Goal: Task Accomplishment & Management: Use online tool/utility

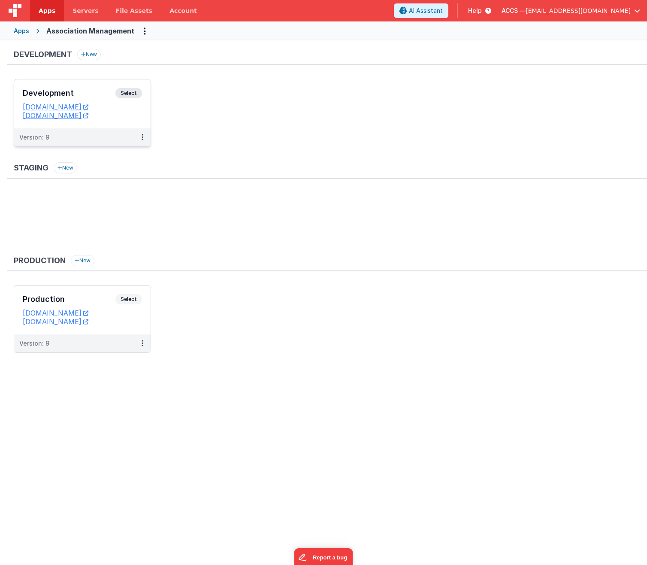
click at [85, 95] on h3 "Development" at bounding box center [69, 93] width 93 height 9
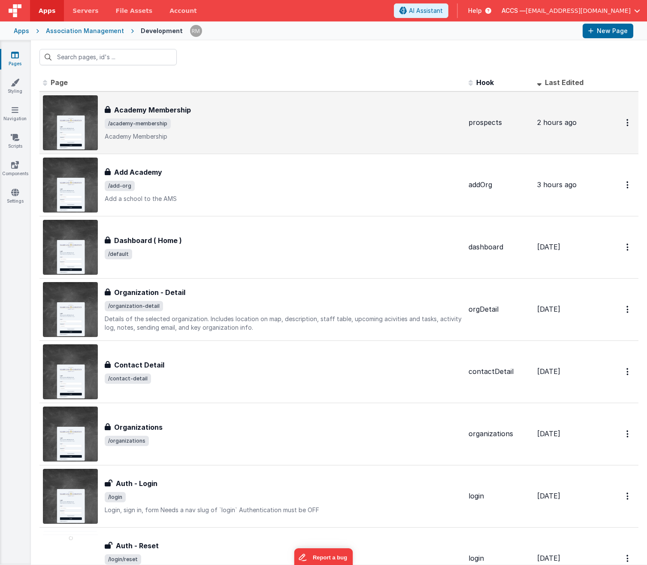
click at [183, 123] on span "/academy-membership" at bounding box center [283, 123] width 357 height 10
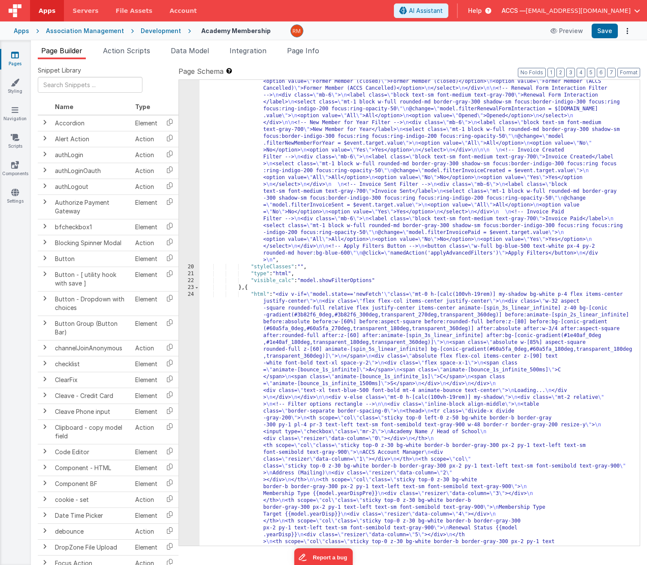
scroll to position [524, 0]
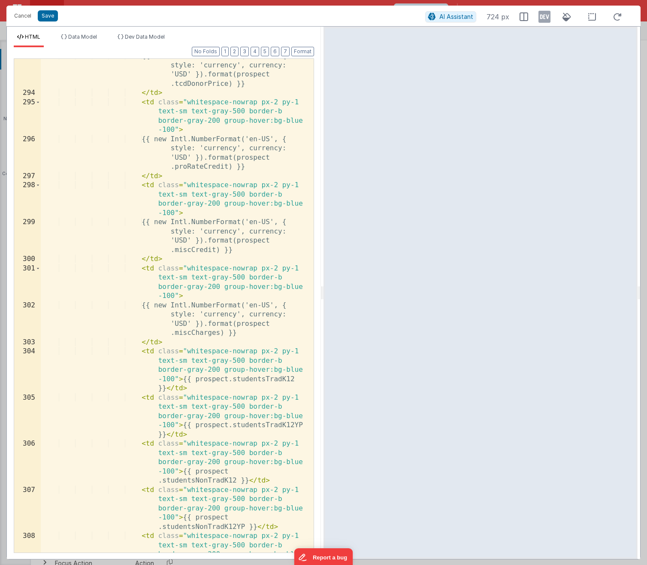
scroll to position [6227, 0]
click at [202, 292] on div "{{ new Intl.NumberFormat('en-US', { style: 'currency', currency: 'USD' }).forma…" at bounding box center [174, 340] width 267 height 577
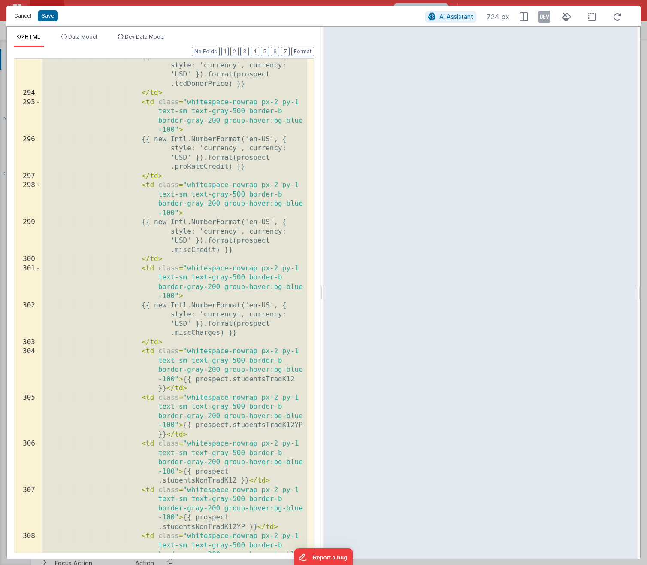
click at [27, 16] on button "Cancel" at bounding box center [23, 16] width 26 height 12
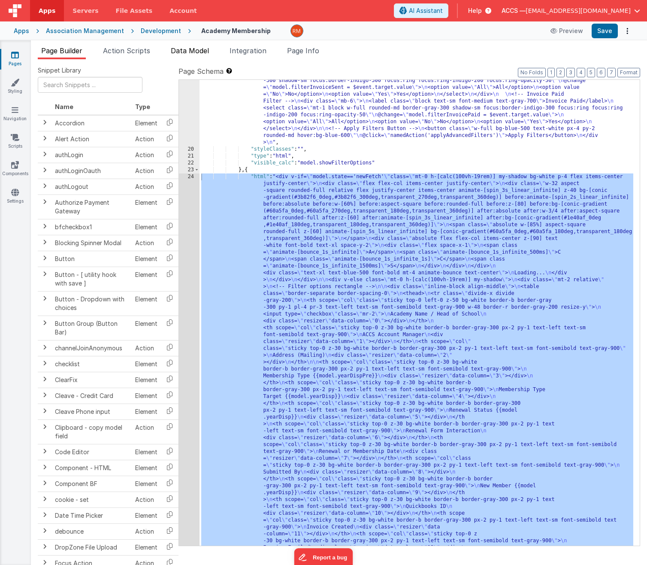
click at [184, 53] on span "Data Model" at bounding box center [190, 50] width 38 height 9
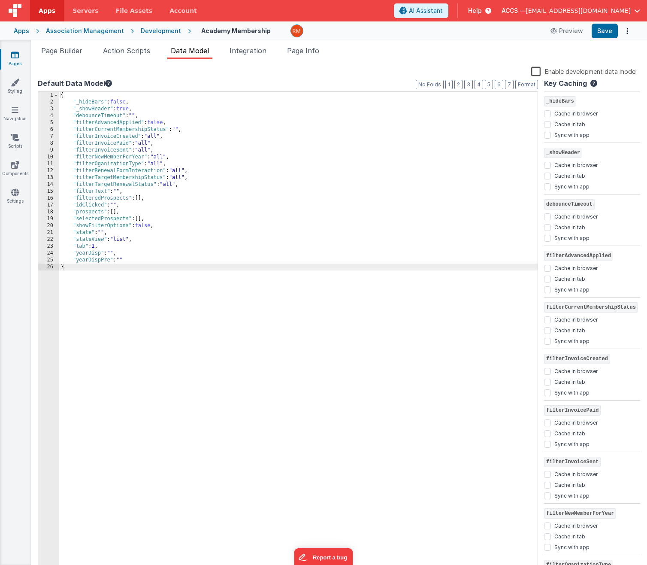
click at [133, 97] on div "{ "_hideBars" : false , "_showHeader" : true , "debounceTimeout" : "" , "filter…" at bounding box center [298, 339] width 479 height 494
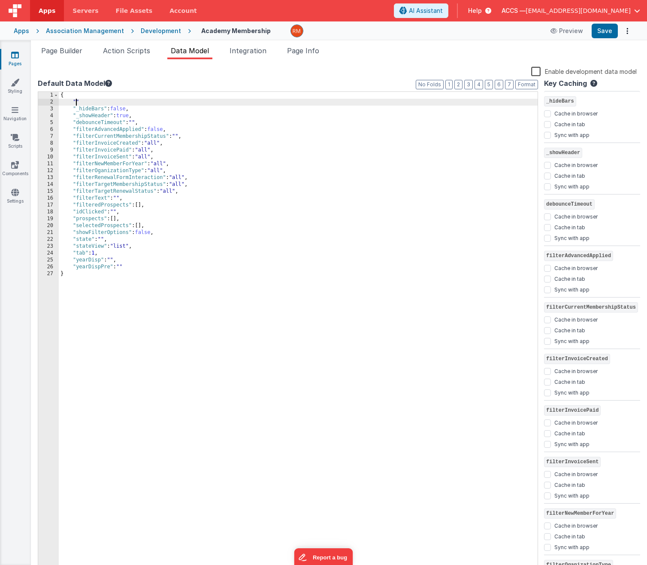
paste textarea
checkbox input "false"
checkbox input "true"
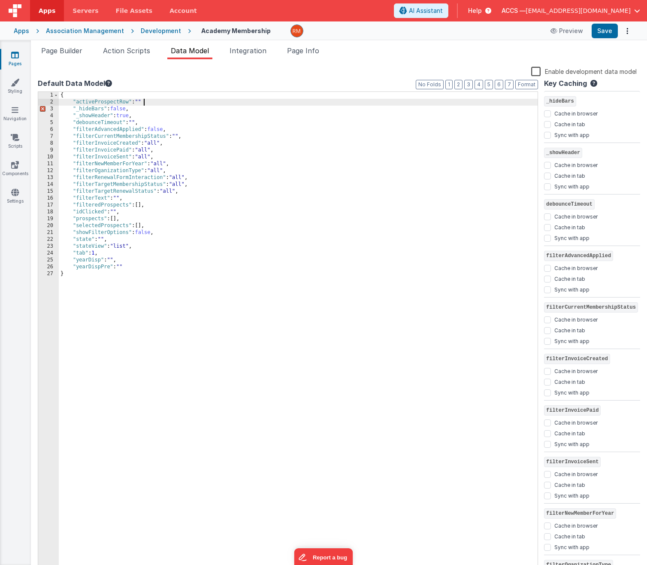
checkbox input "true"
checkbox input "false"
click at [599, 32] on button "Save" at bounding box center [605, 31] width 26 height 15
click at [389, 255] on div "{ "activeProspectRow" : "" , "_hideBars" : false , "_showHeader" : true , "debo…" at bounding box center [298, 339] width 479 height 494
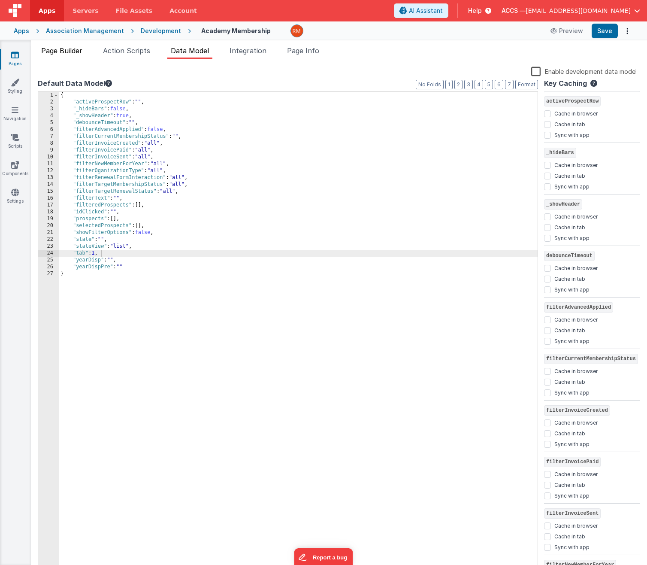
click at [71, 50] on span "Page Builder" at bounding box center [61, 50] width 41 height 9
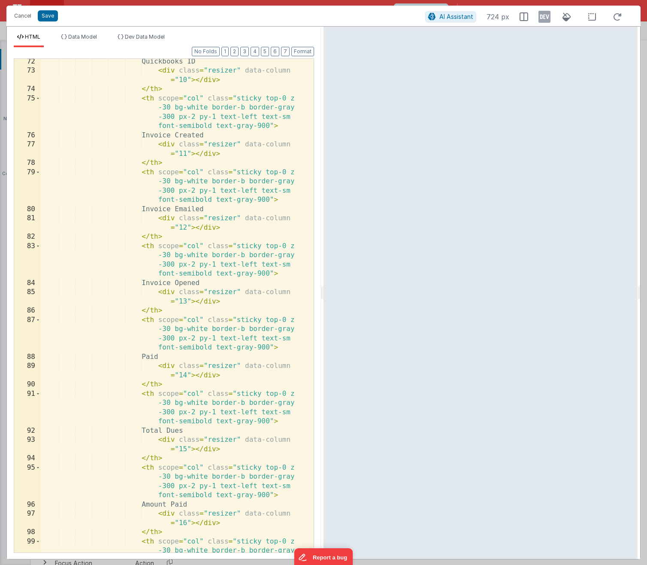
scroll to position [1322, 0]
click at [116, 95] on div "Quickbooks ID < div class = "resizer" data-column = "10" > </ div > </ th > < t…" at bounding box center [174, 327] width 267 height 540
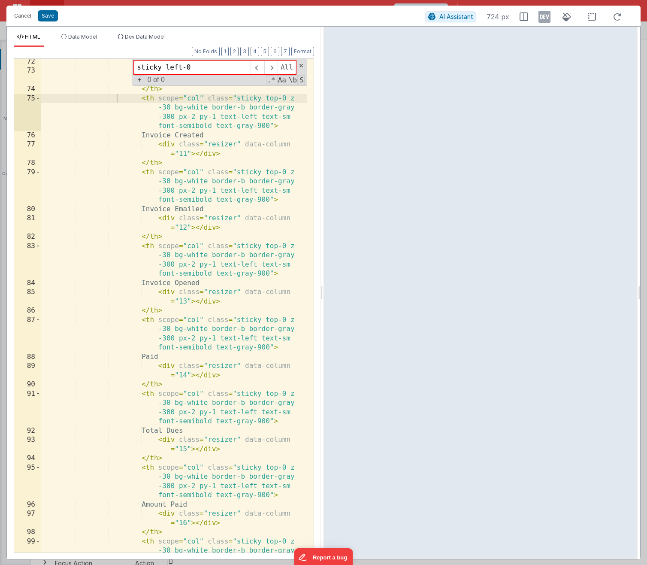
scroll to position [4118, 0]
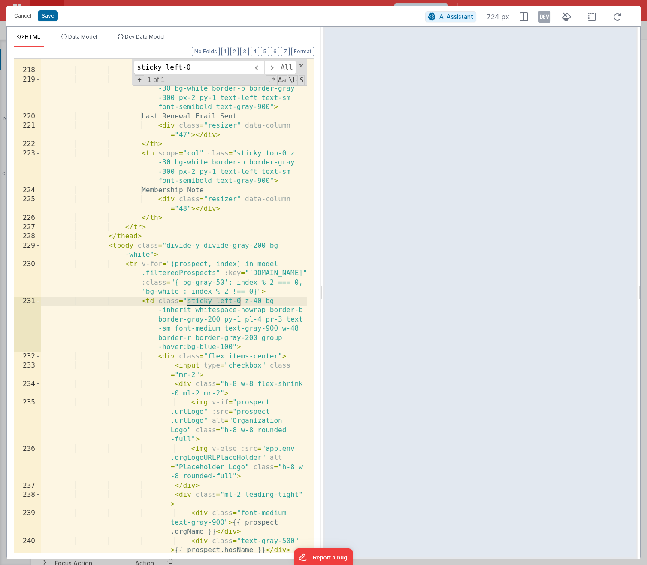
type input "sticky left-0"
click at [47, 244] on div "< div class = "resizer" data-column = "46" > </ div > </ th > < th scope = "col…" at bounding box center [174, 307] width 267 height 521
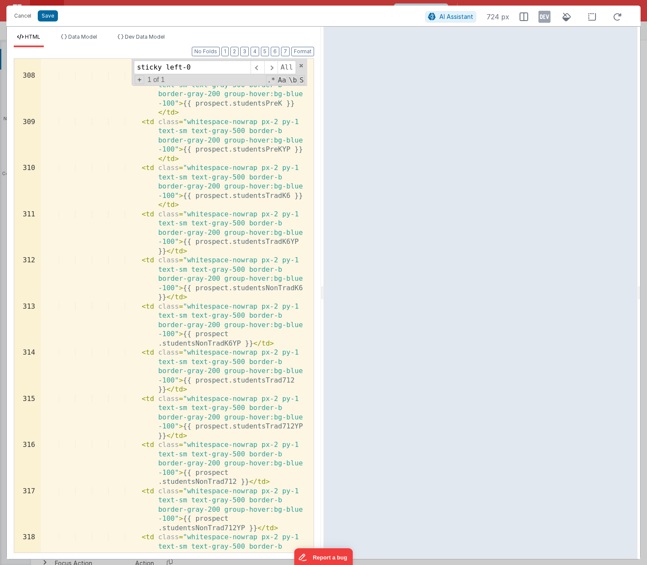
scroll to position [6944, 0]
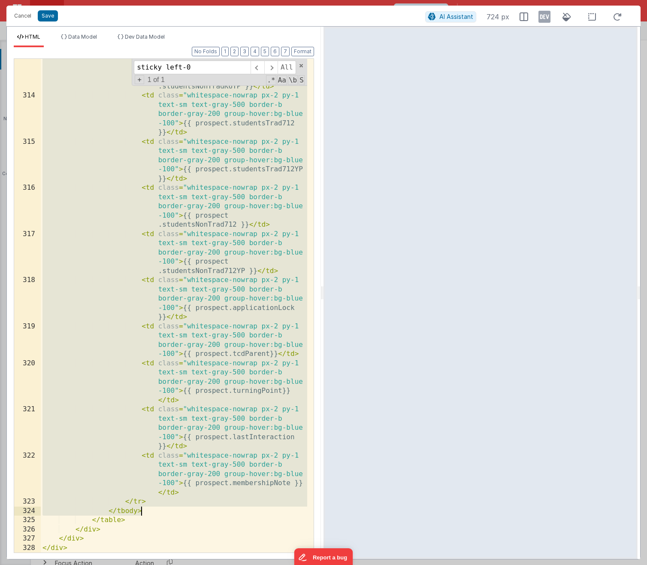
click at [169, 508] on div "< td class = "whitespace-nowrap px-2 py-1 text-sm text-gray-500 border-b border…" at bounding box center [174, 319] width 267 height 549
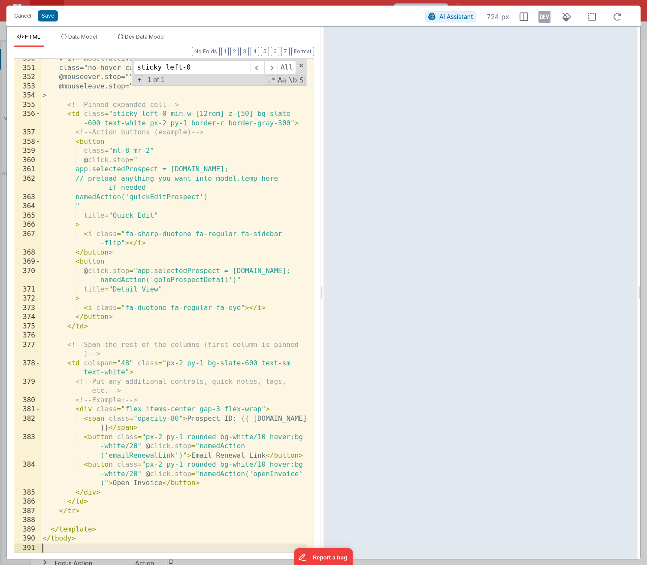
scroll to position [6612, 0]
click at [300, 54] on button "Format" at bounding box center [302, 51] width 23 height 9
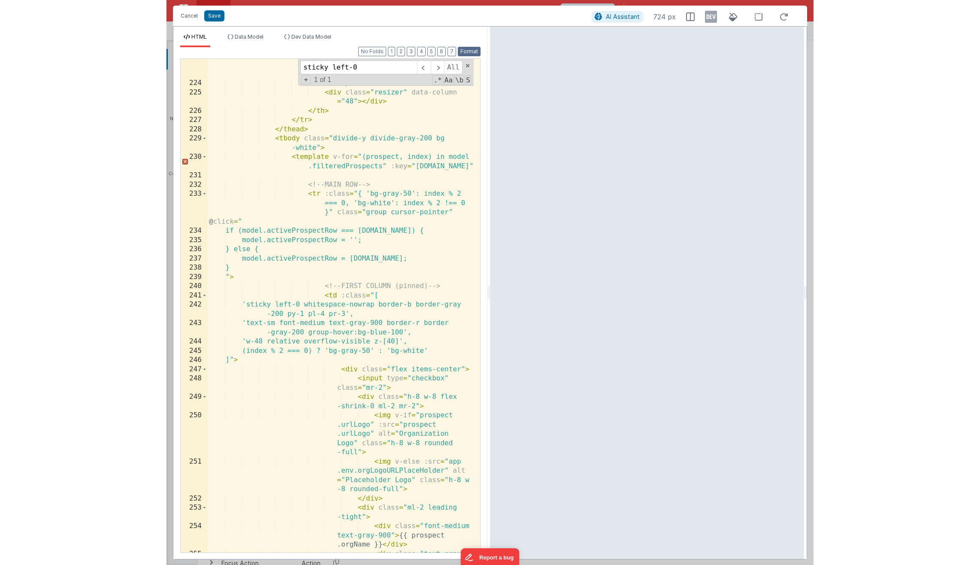
scroll to position [4225, 0]
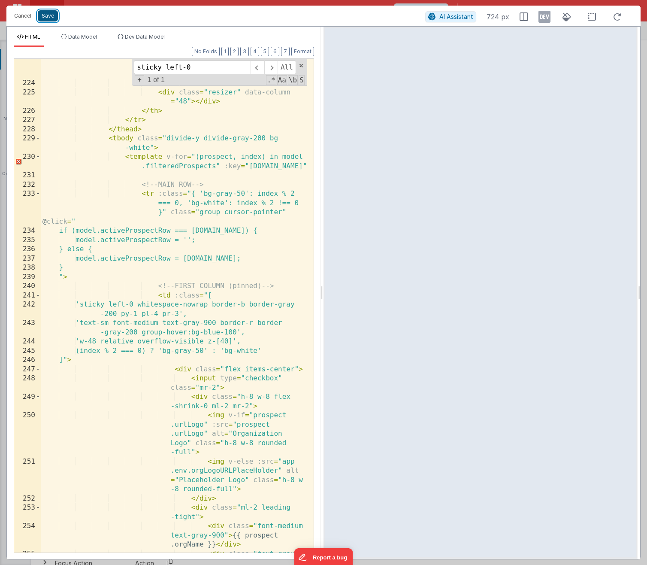
click at [52, 19] on button "Save" at bounding box center [48, 15] width 20 height 11
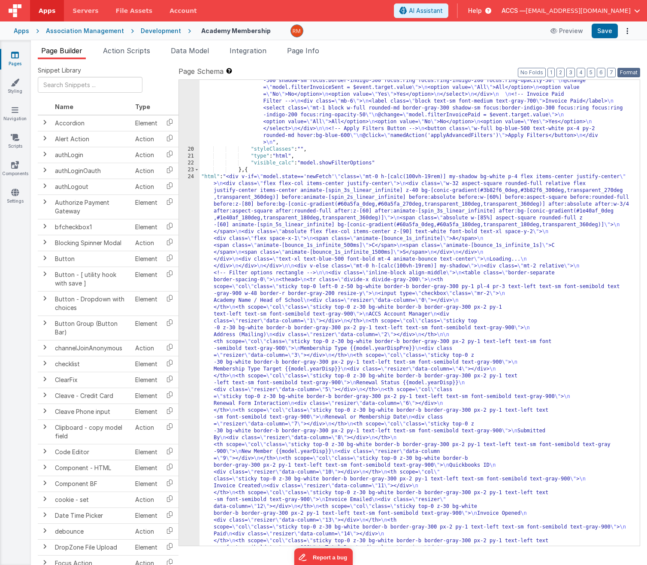
click at [629, 70] on button "Format" at bounding box center [629, 72] width 23 height 9
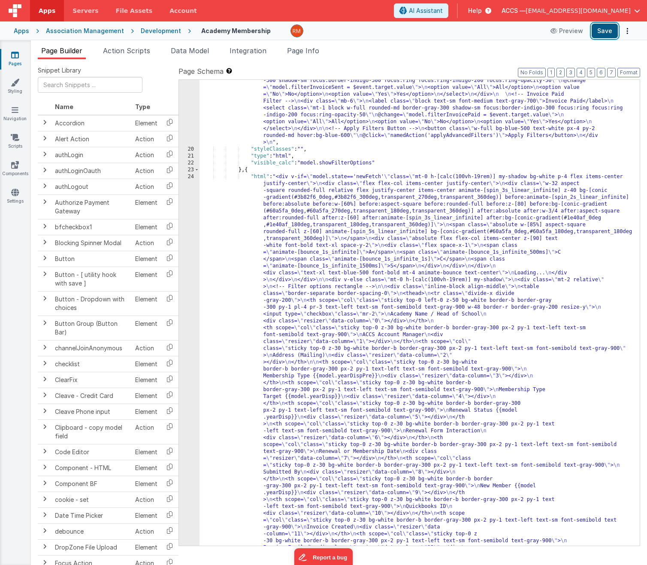
click at [612, 30] on button "Save" at bounding box center [605, 31] width 26 height 15
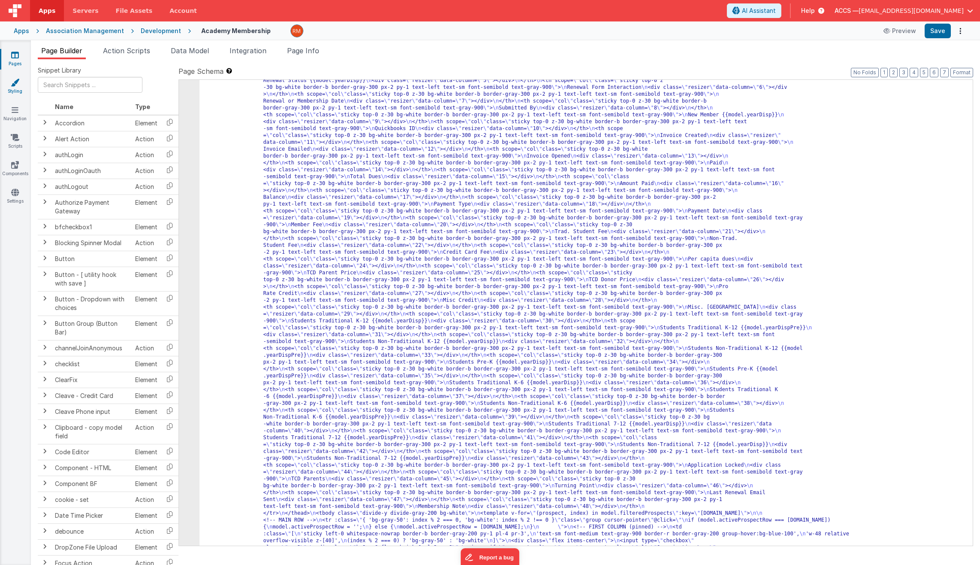
click at [11, 85] on icon at bounding box center [15, 82] width 9 height 9
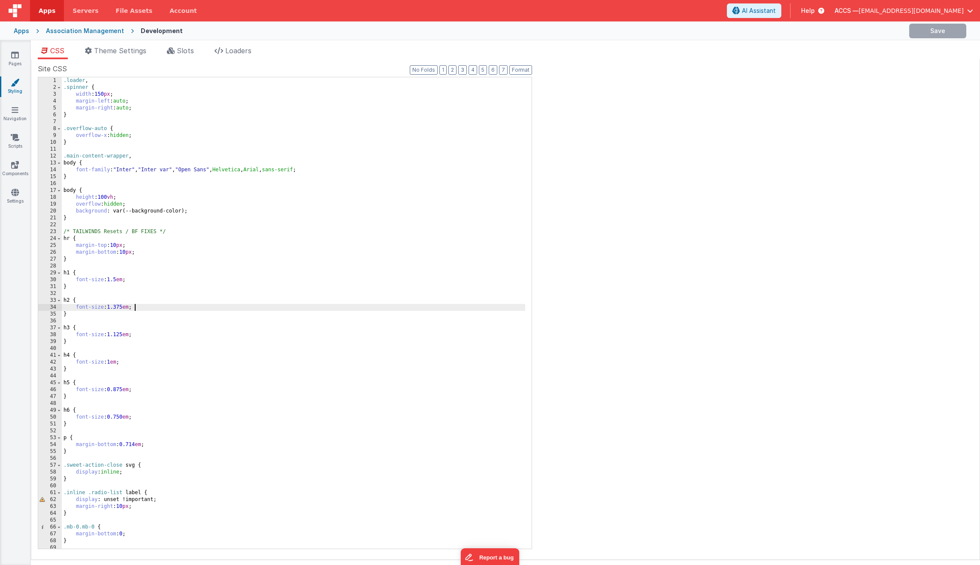
click at [239, 310] on div ".loader , .spinner { width : 150 px ; margin-left : auto ; margin-right : auto …" at bounding box center [294, 319] width 464 height 485
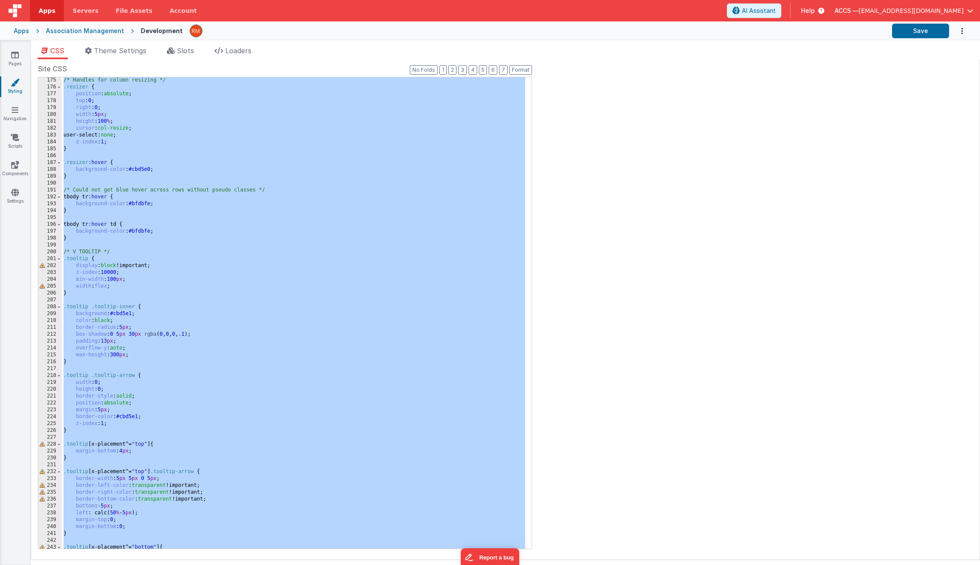
scroll to position [1850, 0]
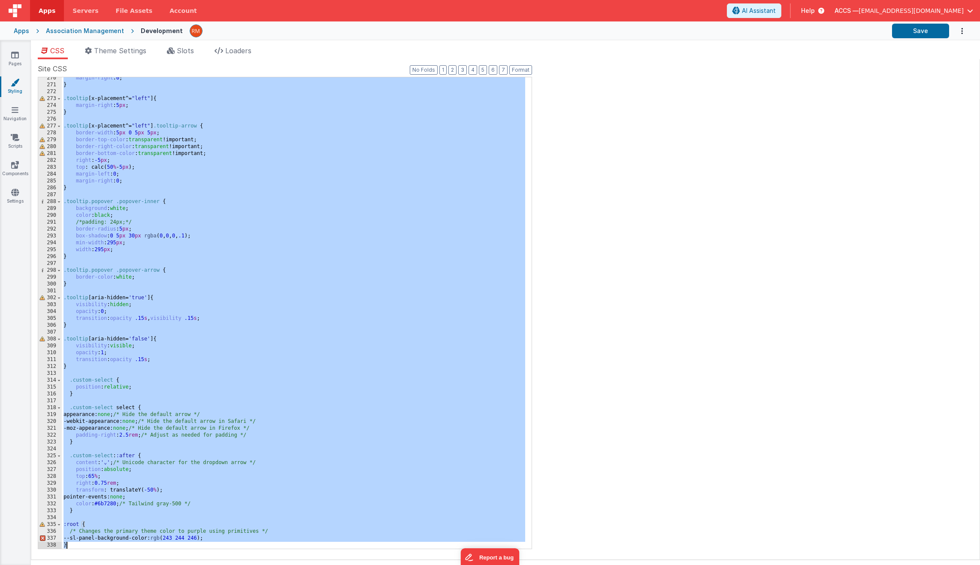
click at [83, 545] on div "margin-right : 0 ; } .tooltip [ x-placement ^= " left " ] { margin-right : 5 px…" at bounding box center [294, 317] width 464 height 485
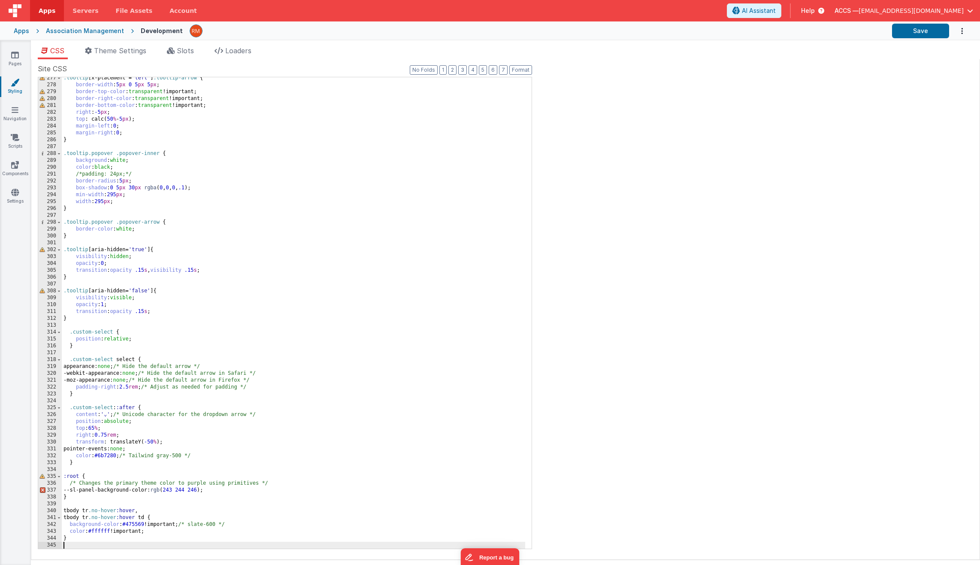
scroll to position [1898, 0]
click at [70, 506] on div ".tooltip [ x-placement ^= " left " ] .tooltip-arrow { border-width : 5 px 0 5 p…" at bounding box center [294, 317] width 464 height 485
click at [647, 30] on button "Save" at bounding box center [920, 31] width 57 height 15
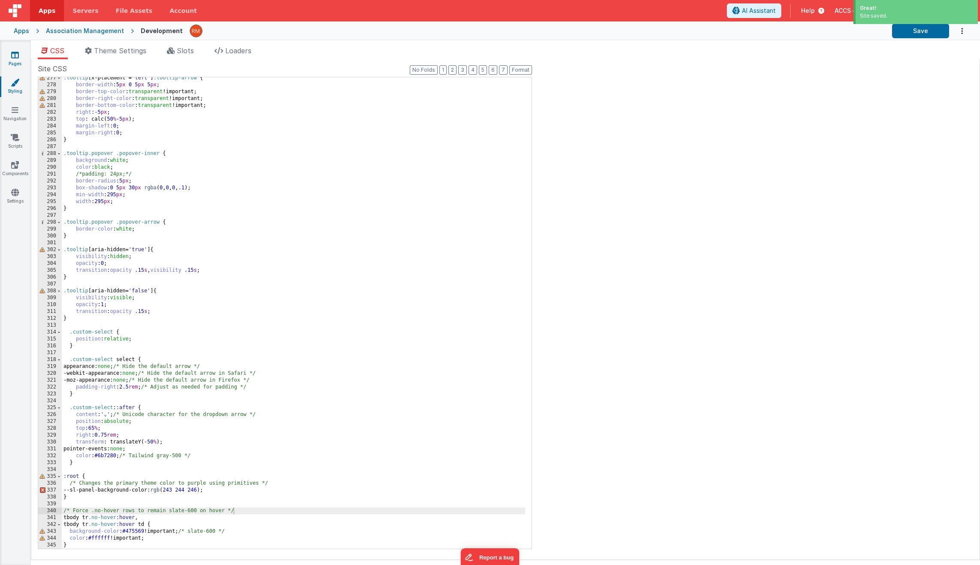
click at [22, 58] on link "Pages" at bounding box center [15, 59] width 31 height 17
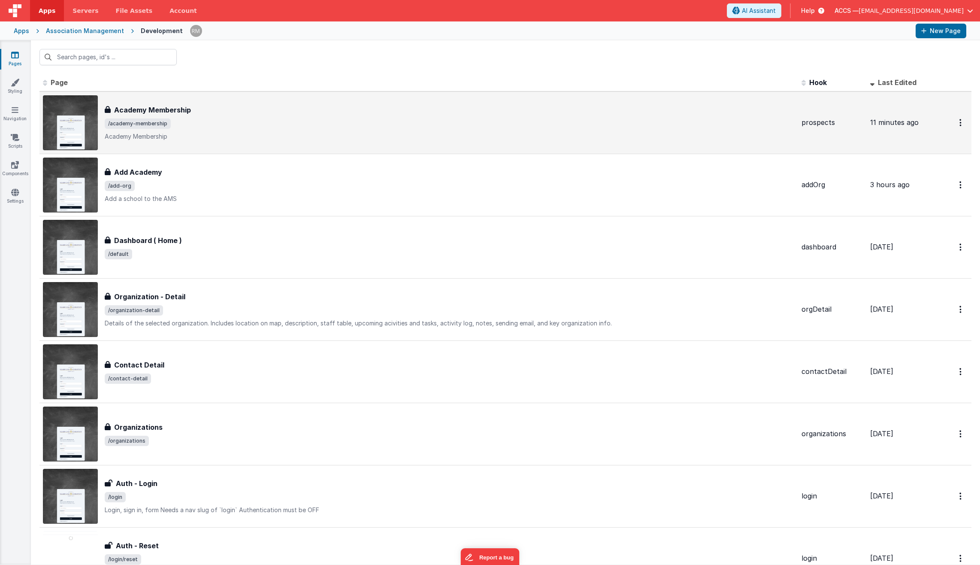
click at [169, 118] on span "/academy-membership" at bounding box center [450, 123] width 690 height 10
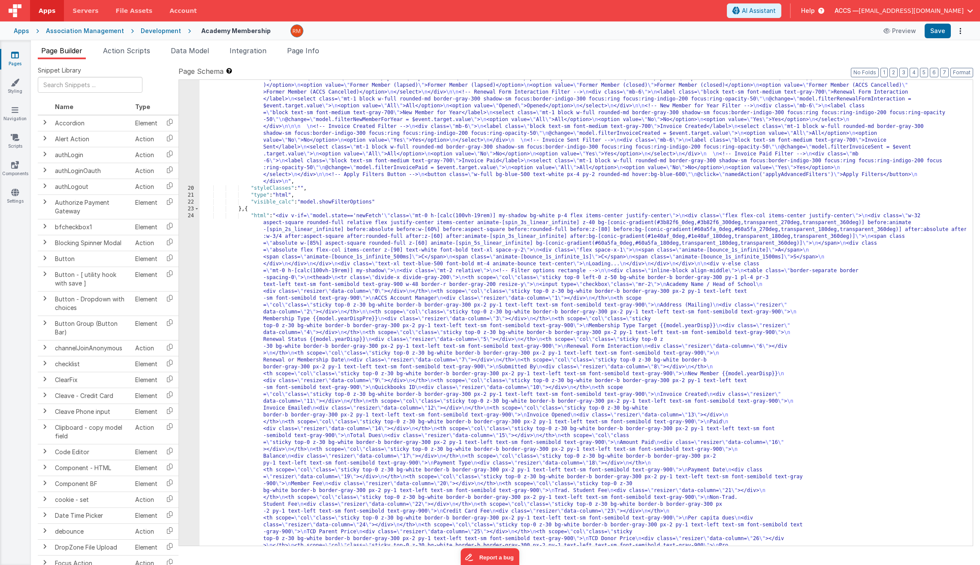
scroll to position [291, 0]
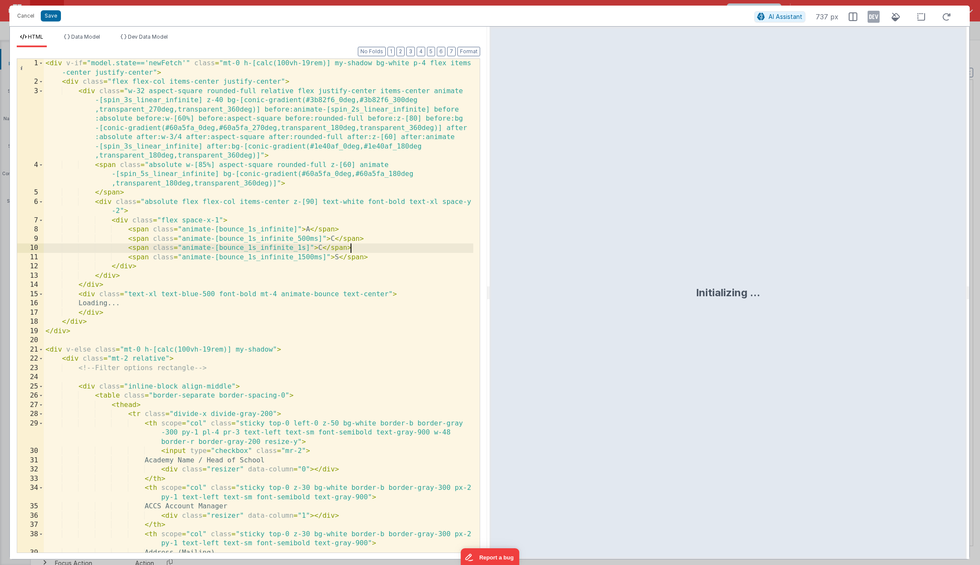
click at [409, 251] on div "< div v-if = "model.state=='newFetch'" class = "mt-0 h-[calc(100vh-19rem)] my-s…" at bounding box center [259, 319] width 430 height 521
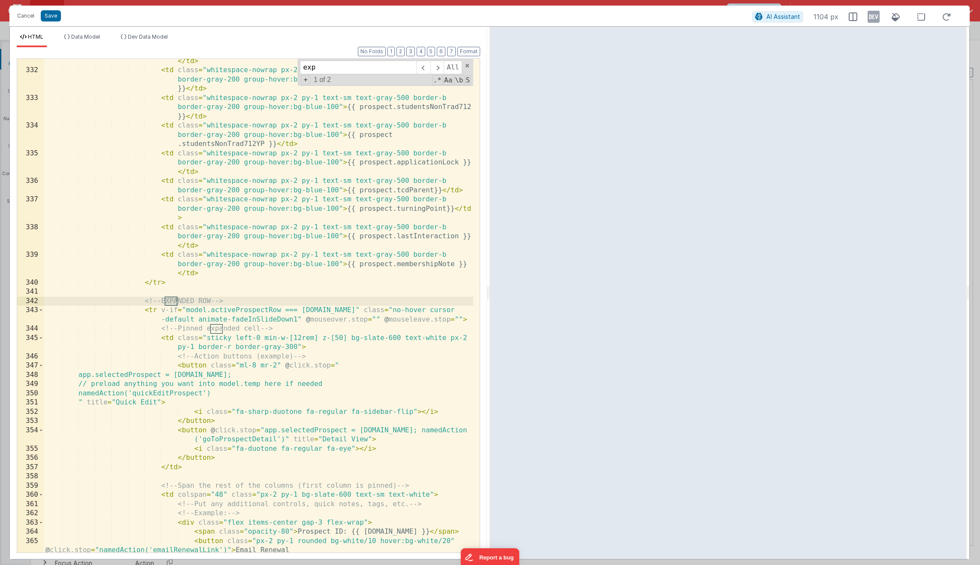
scroll to position [4358, 0]
type input "expanded"
click at [461, 54] on button "Format" at bounding box center [469, 51] width 23 height 9
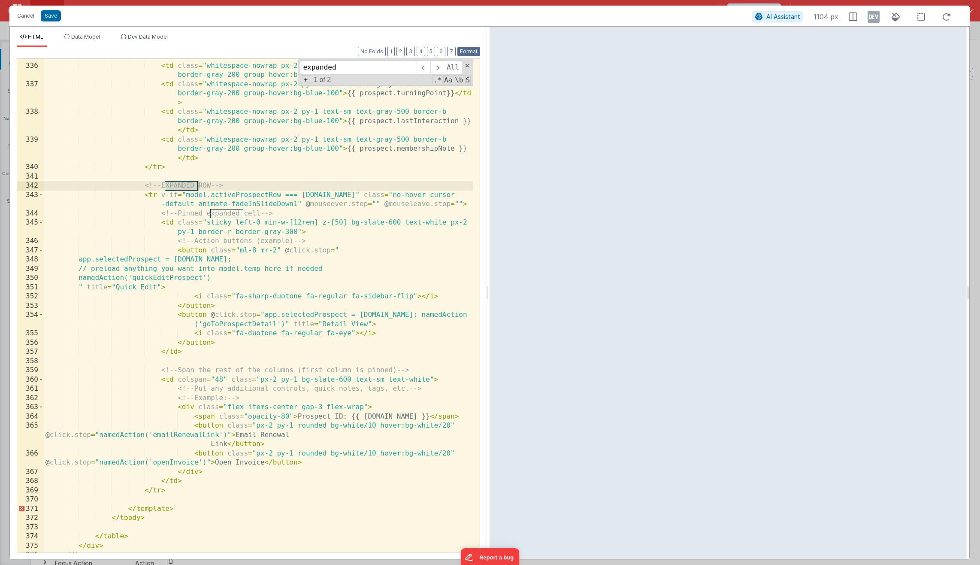
scroll to position [4490, 0]
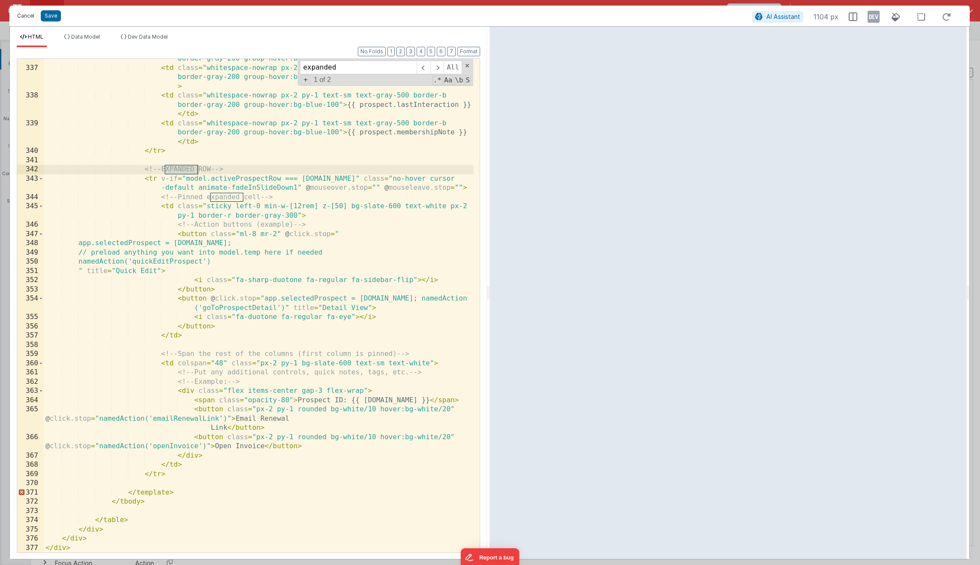
click at [30, 16] on button "Cancel" at bounding box center [26, 16] width 26 height 12
